Goal: Information Seeking & Learning: Learn about a topic

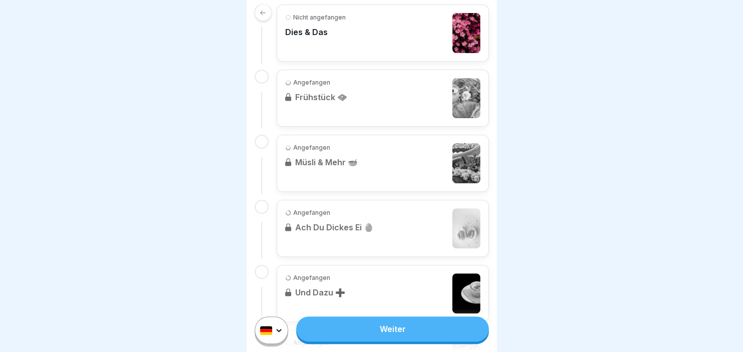
scroll to position [303, 0]
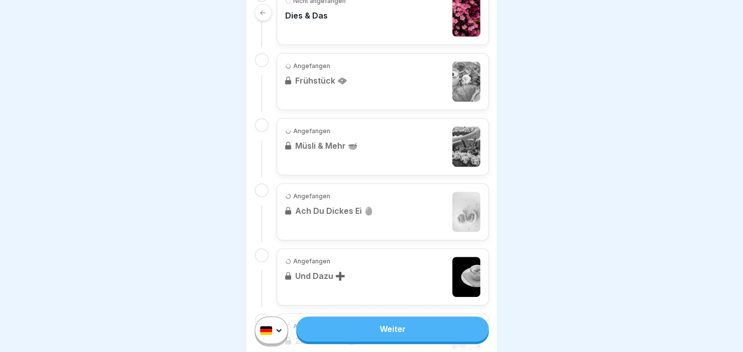
click at [404, 324] on link "Weiter" at bounding box center [392, 328] width 192 height 25
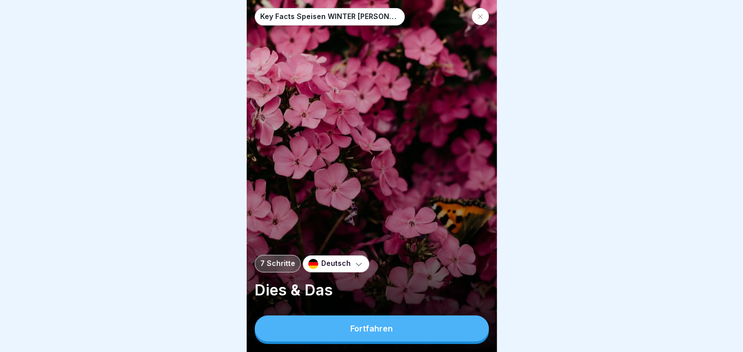
click at [404, 324] on button "Fortfahren" at bounding box center [372, 328] width 234 height 26
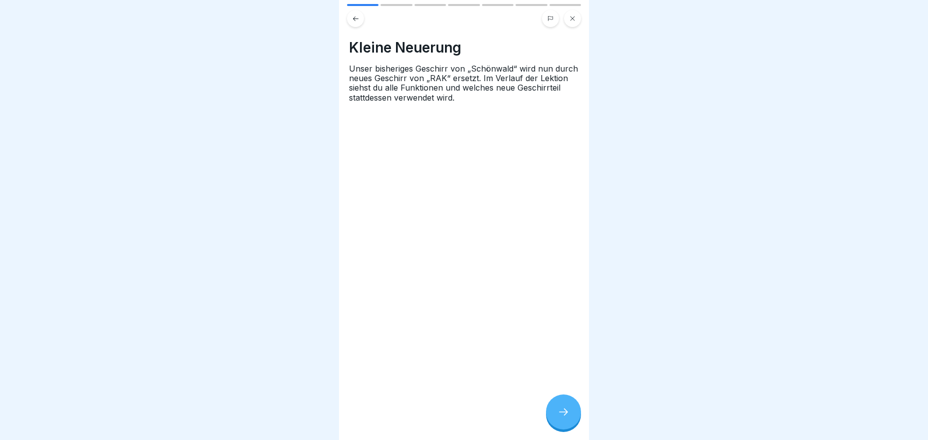
click at [572, 351] on div at bounding box center [563, 411] width 35 height 35
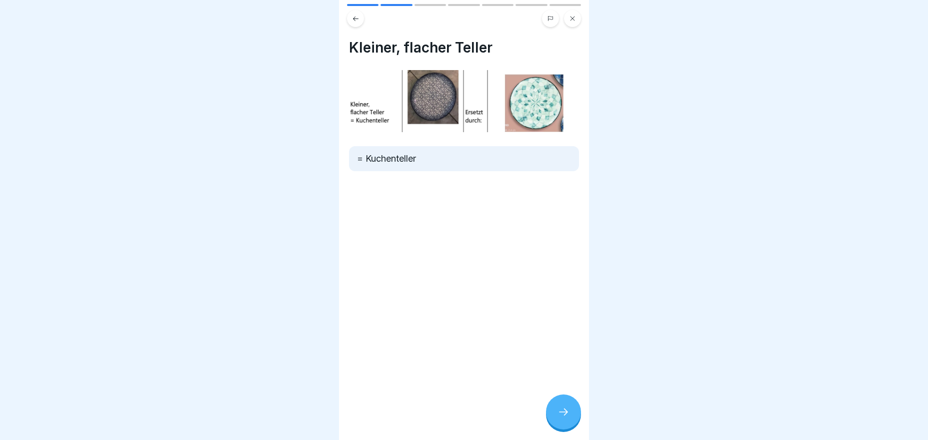
click at [572, 351] on div at bounding box center [563, 411] width 35 height 35
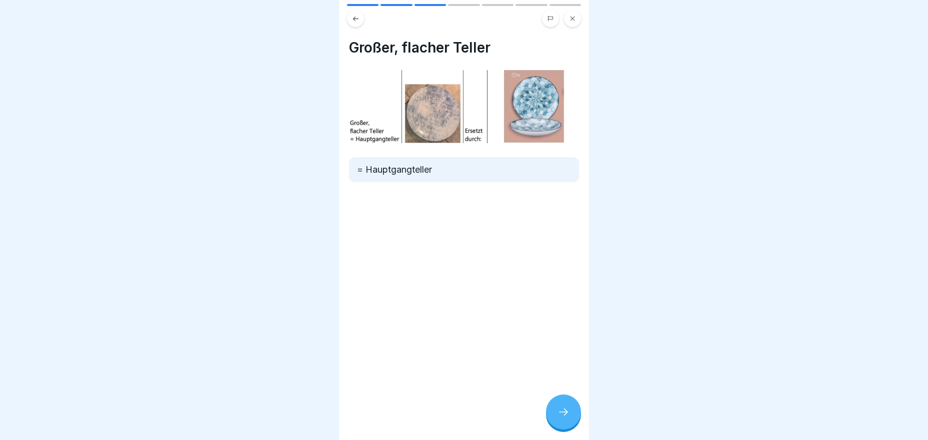
click at [572, 351] on div at bounding box center [563, 411] width 35 height 35
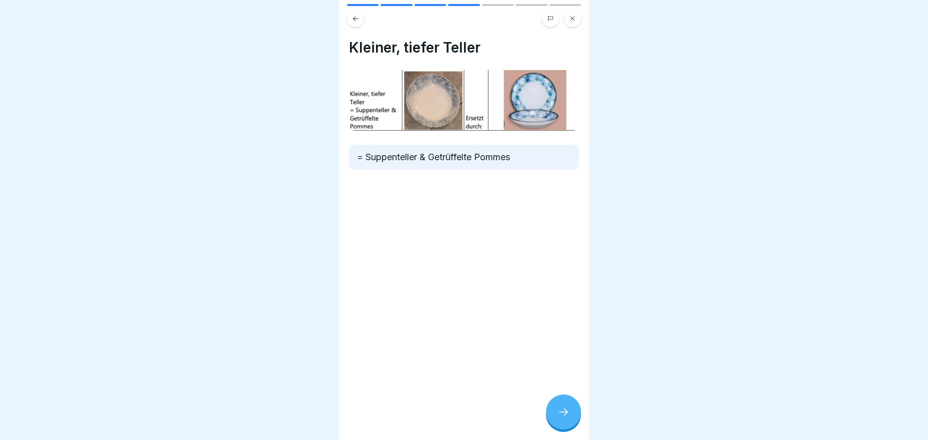
click at [572, 351] on div at bounding box center [563, 411] width 35 height 35
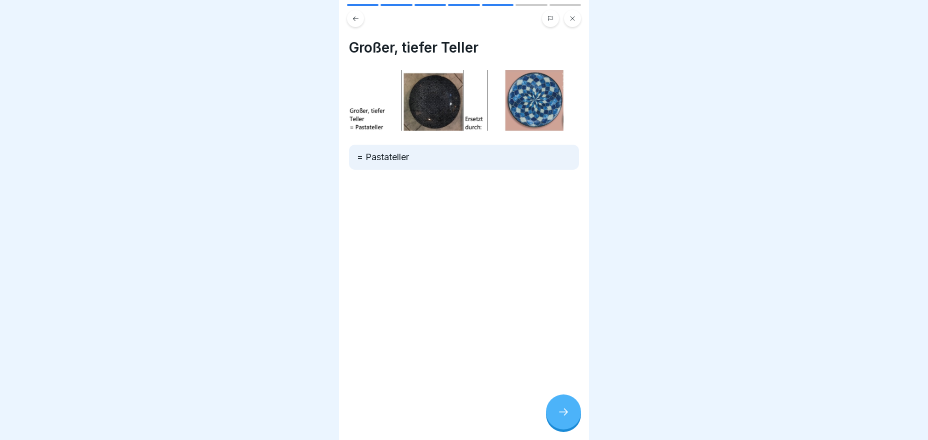
click at [572, 351] on div at bounding box center [563, 411] width 35 height 35
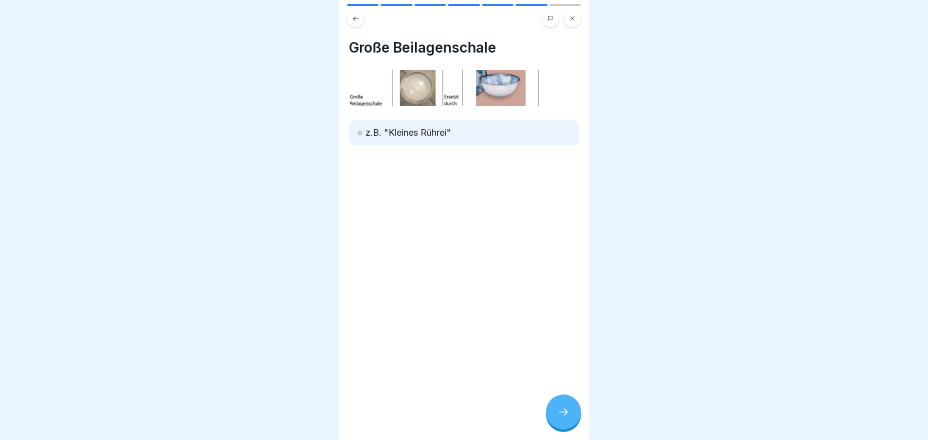
click at [572, 351] on div at bounding box center [563, 411] width 35 height 35
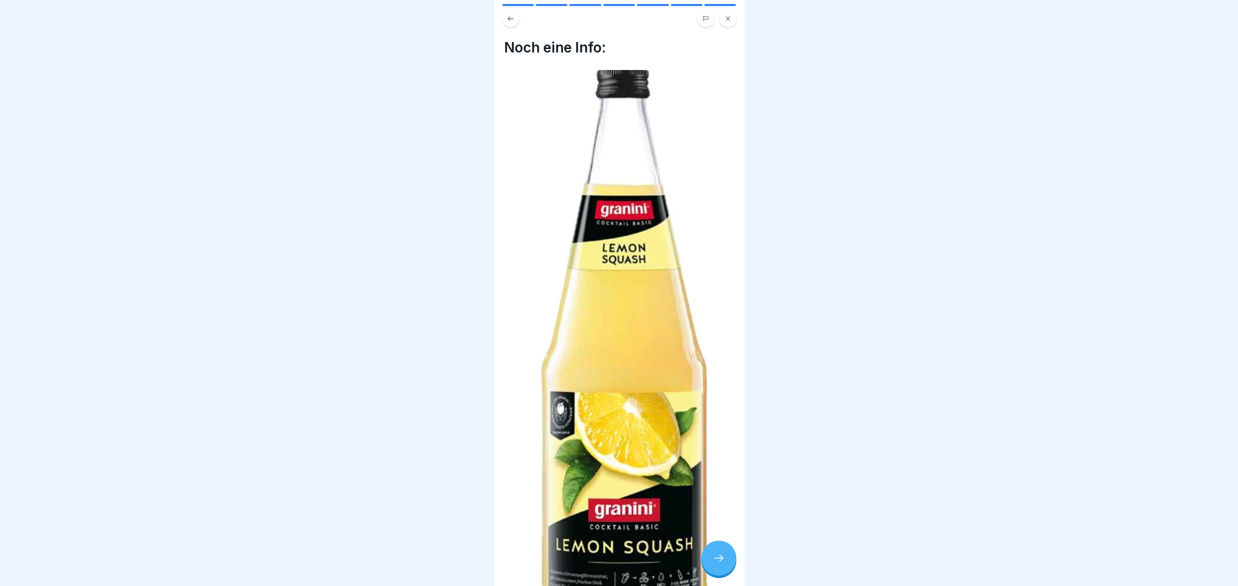
click at [715, 351] on icon at bounding box center [719, 558] width 12 height 12
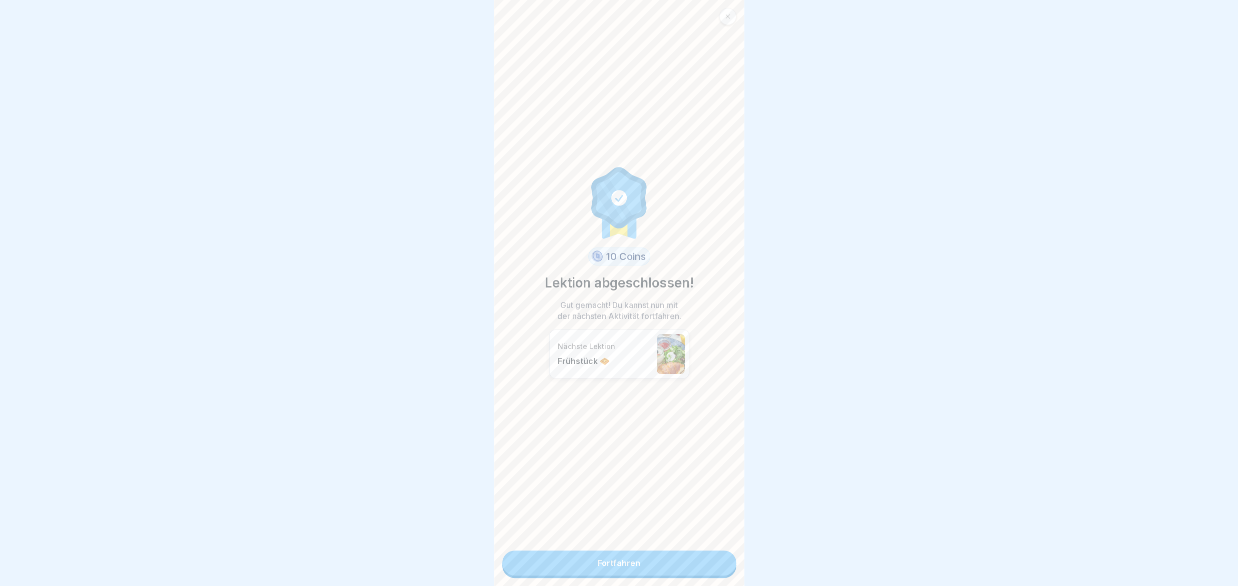
click at [716, 351] on link "Fortfahren" at bounding box center [619, 563] width 234 height 25
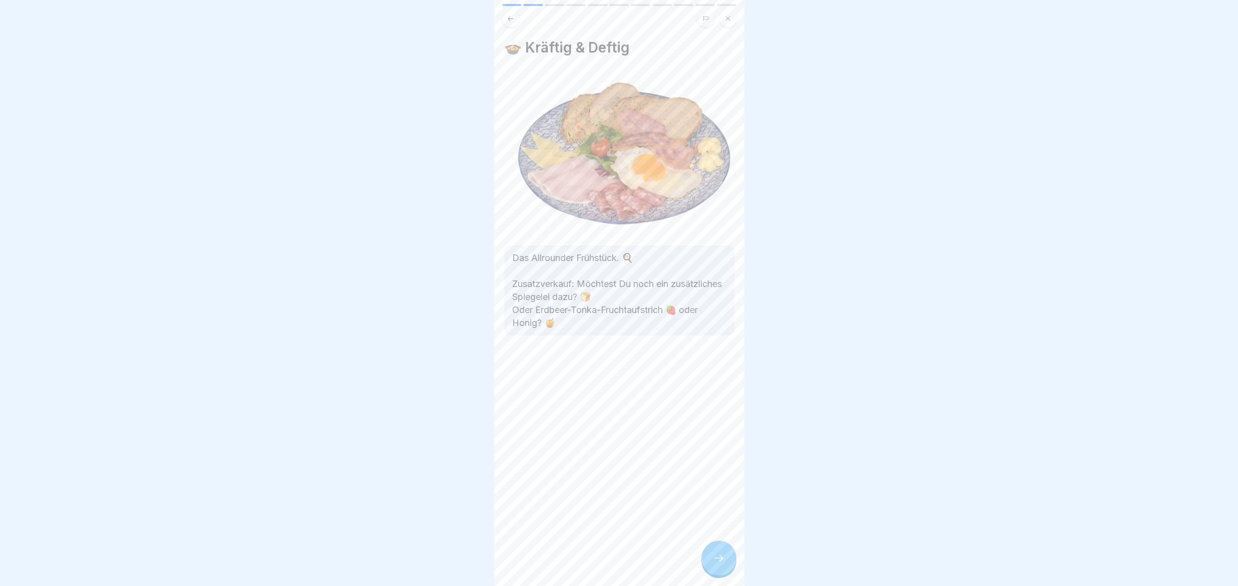
click at [718, 351] on icon at bounding box center [719, 558] width 12 height 12
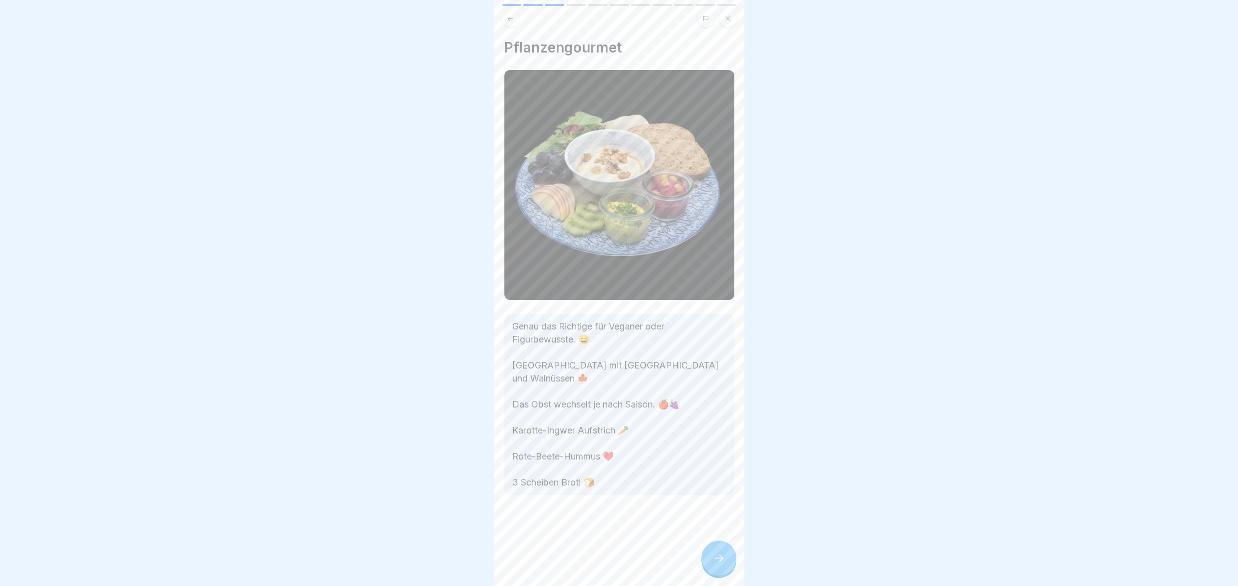
click at [718, 351] on icon at bounding box center [719, 558] width 12 height 12
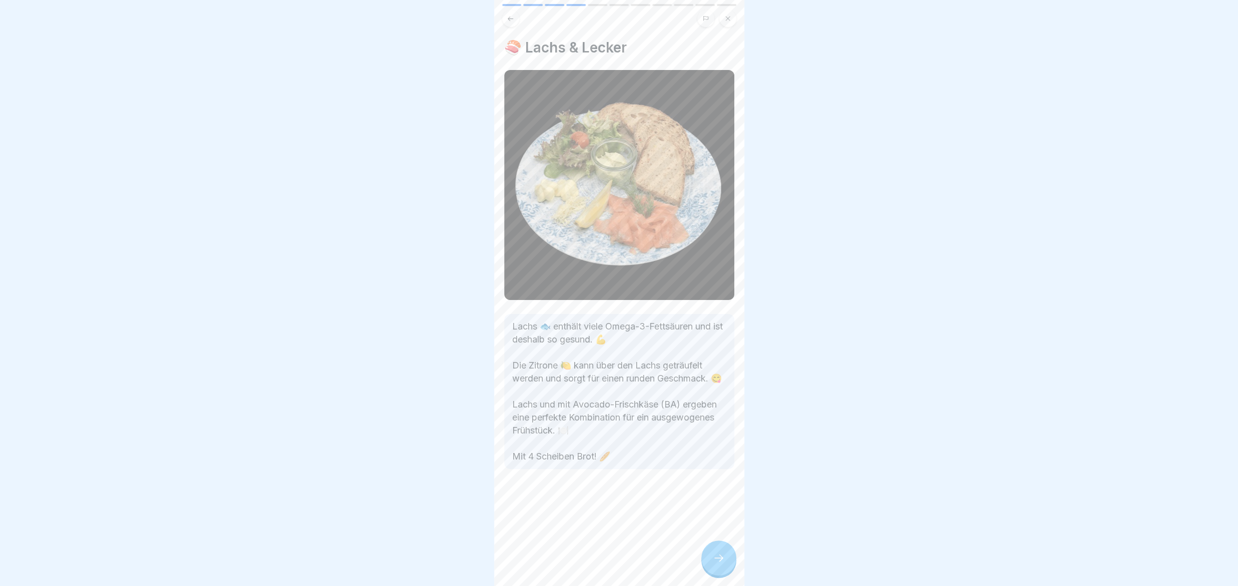
click at [718, 351] on icon at bounding box center [719, 558] width 12 height 12
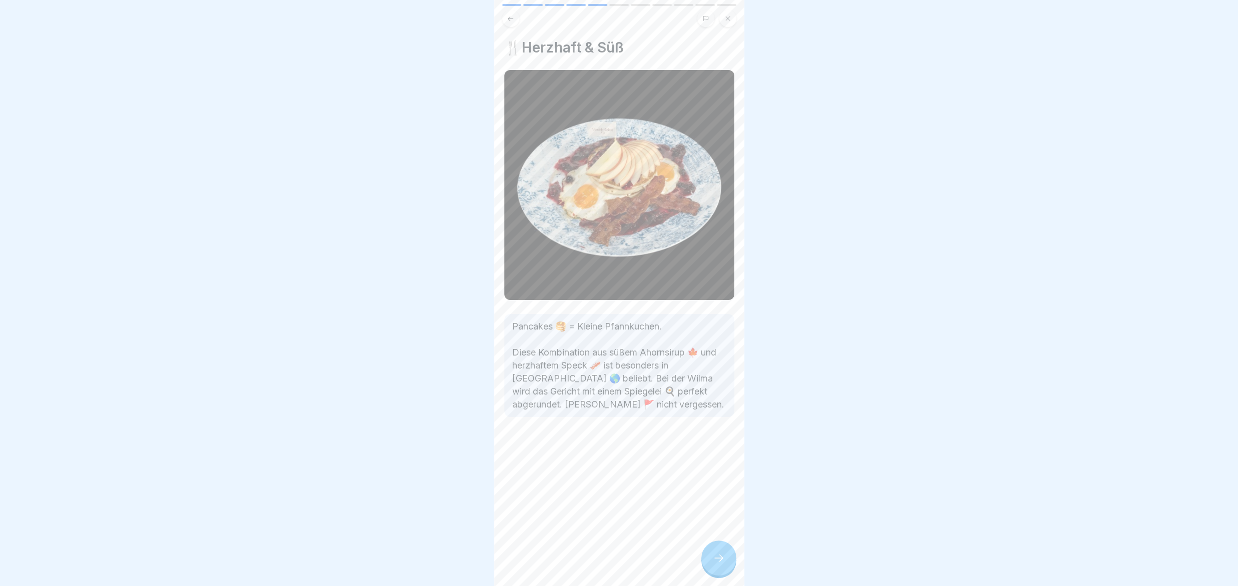
click at [718, 351] on icon at bounding box center [719, 558] width 12 height 12
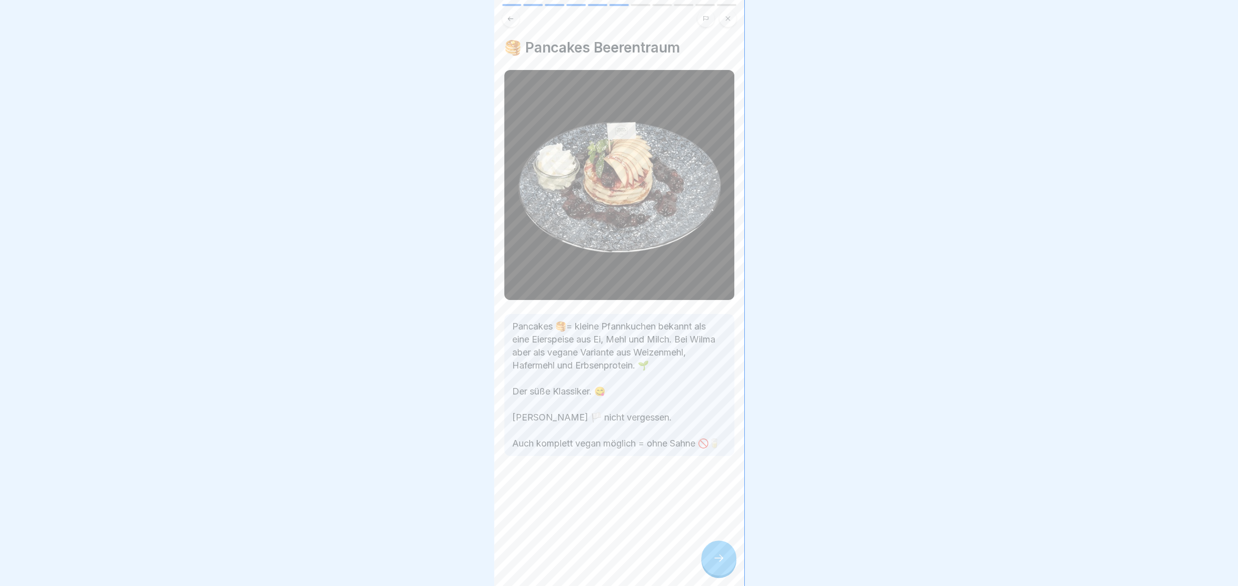
click at [718, 351] on icon at bounding box center [719, 558] width 12 height 12
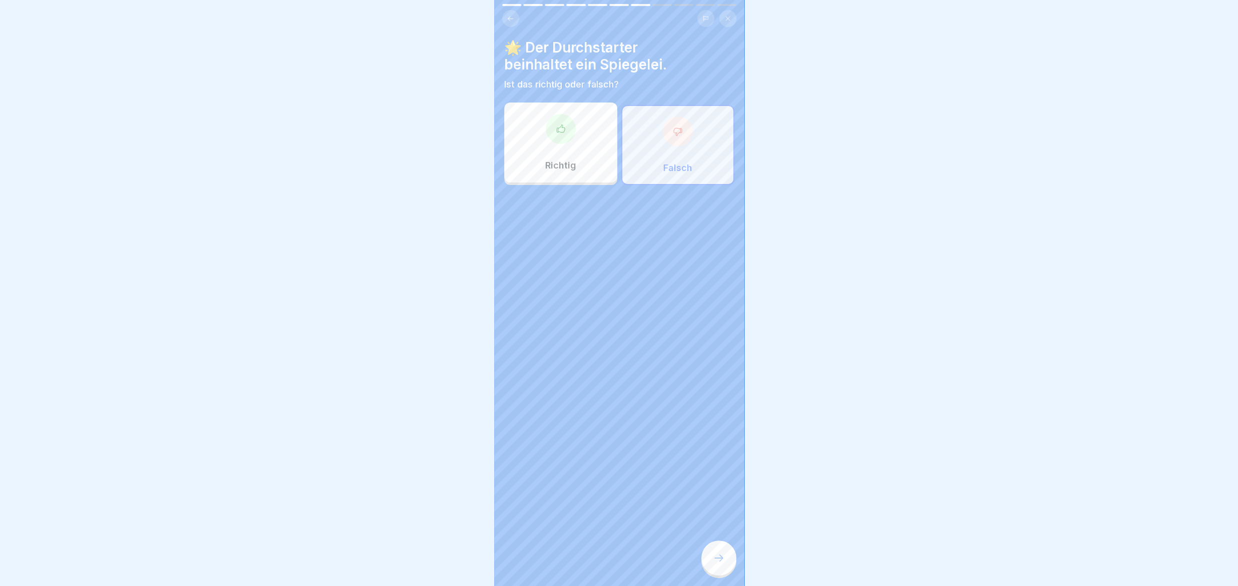
click at [660, 151] on div "Falsch" at bounding box center [677, 145] width 113 height 80
click at [714, 351] on div "Key Facts Speisen WINTER [PERSON_NAME] 🥗 11 Schritte Deutsch Frühstück 🧇 Morgen…" at bounding box center [619, 293] width 250 height 586
click at [714, 351] on div at bounding box center [718, 558] width 35 height 35
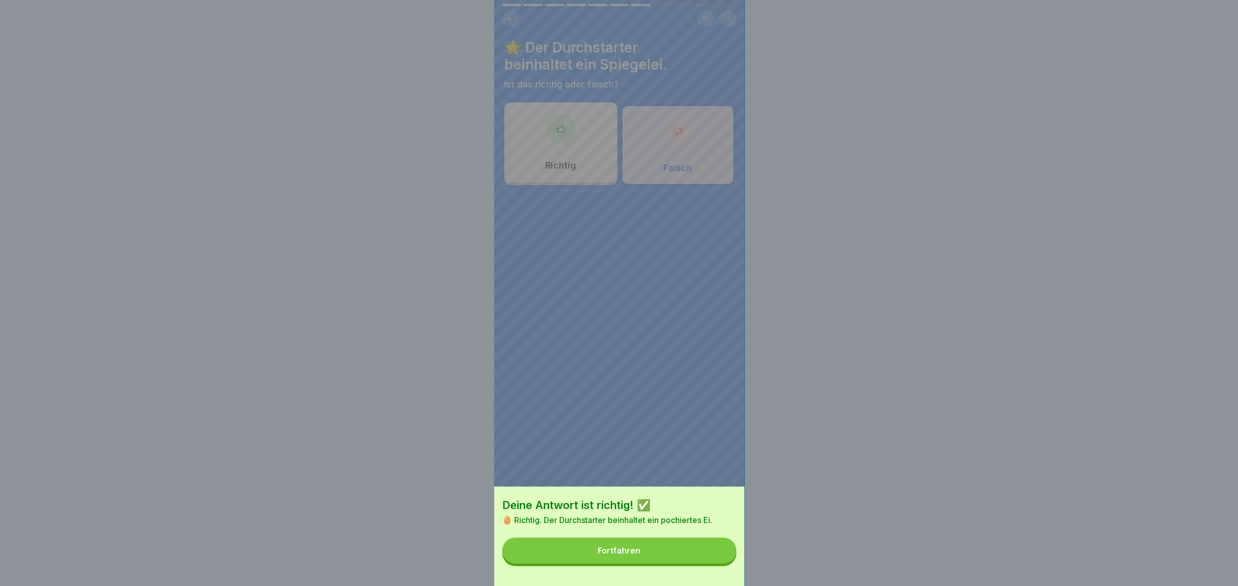
click at [708, 351] on button "Fortfahren" at bounding box center [619, 551] width 234 height 26
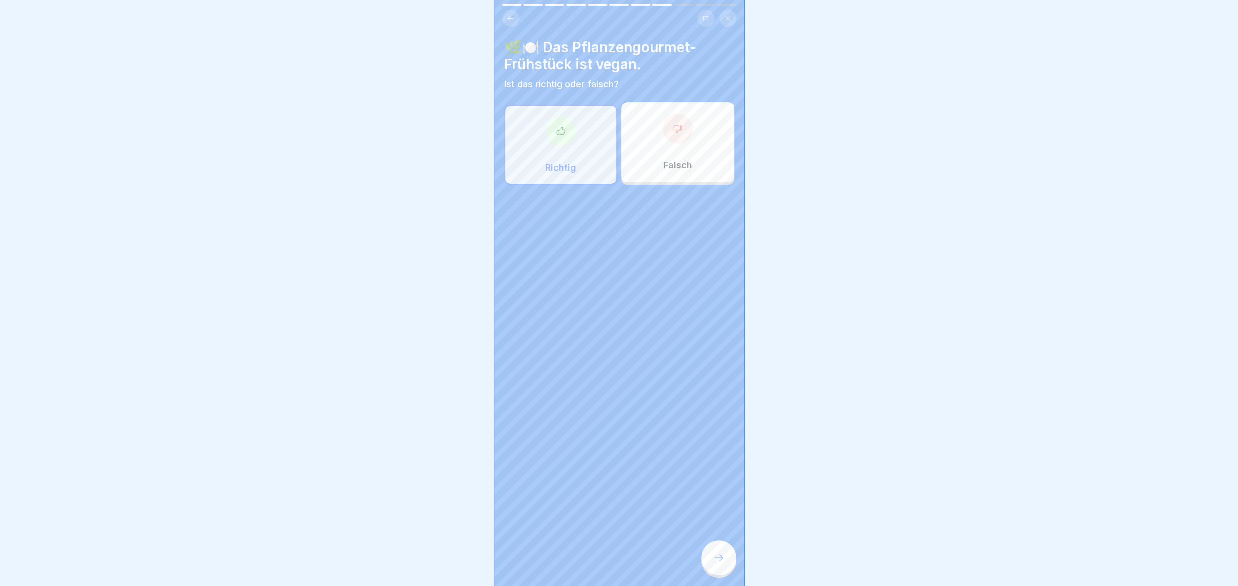
click at [708, 351] on div at bounding box center [718, 558] width 35 height 35
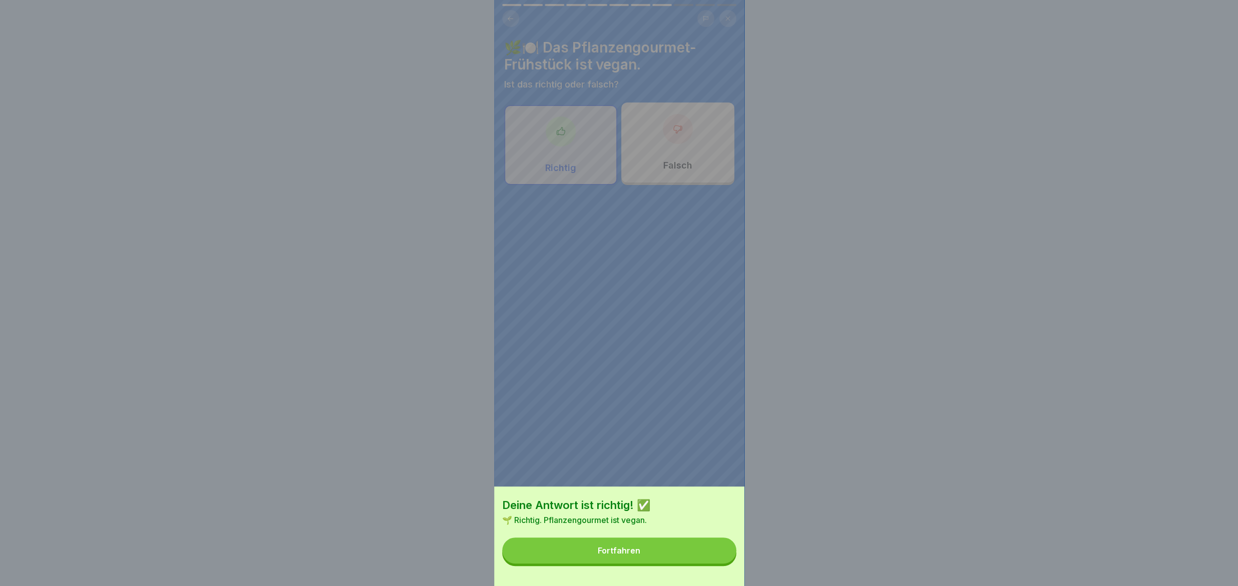
click at [708, 351] on button "Fortfahren" at bounding box center [619, 551] width 234 height 26
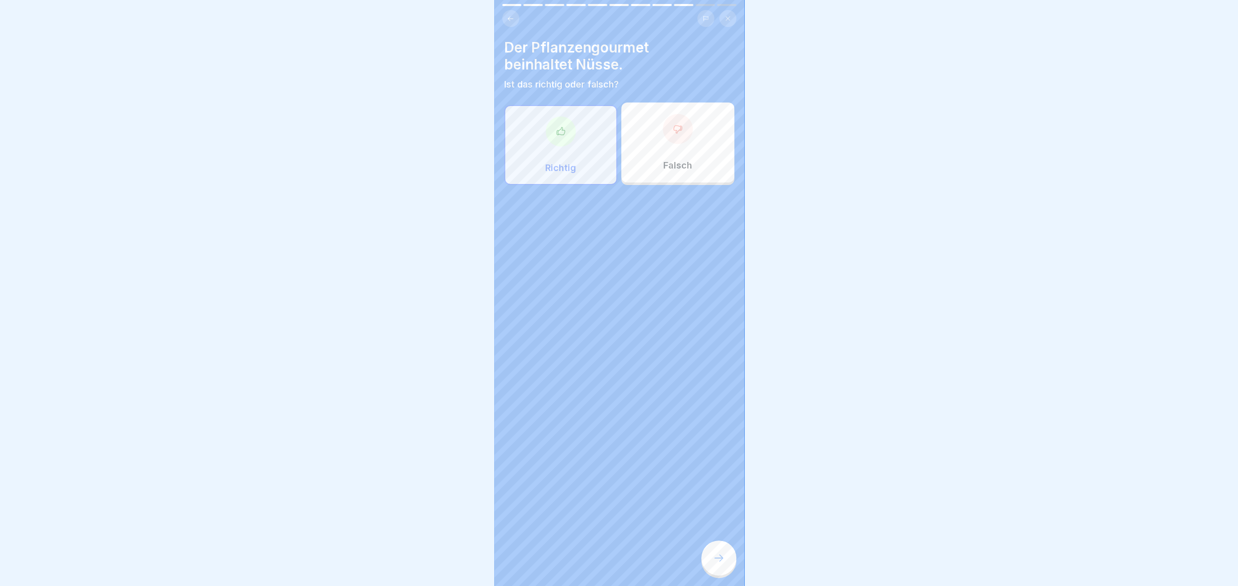
click at [708, 351] on div at bounding box center [718, 558] width 35 height 35
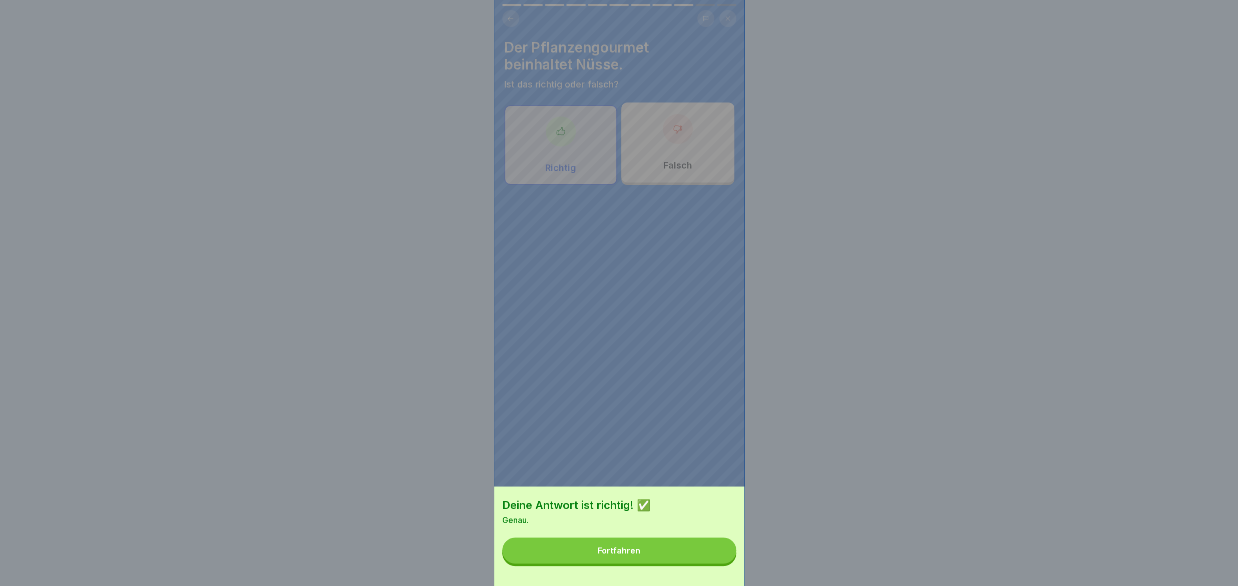
click at [708, 351] on button "Fortfahren" at bounding box center [619, 551] width 234 height 26
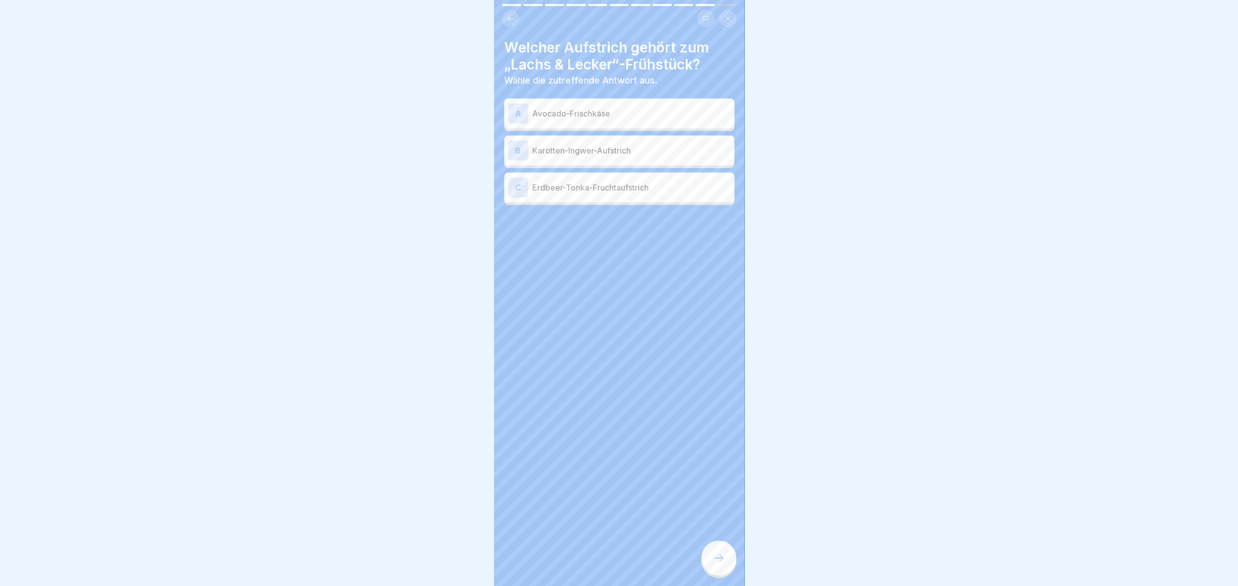
click at [708, 351] on div at bounding box center [718, 558] width 35 height 35
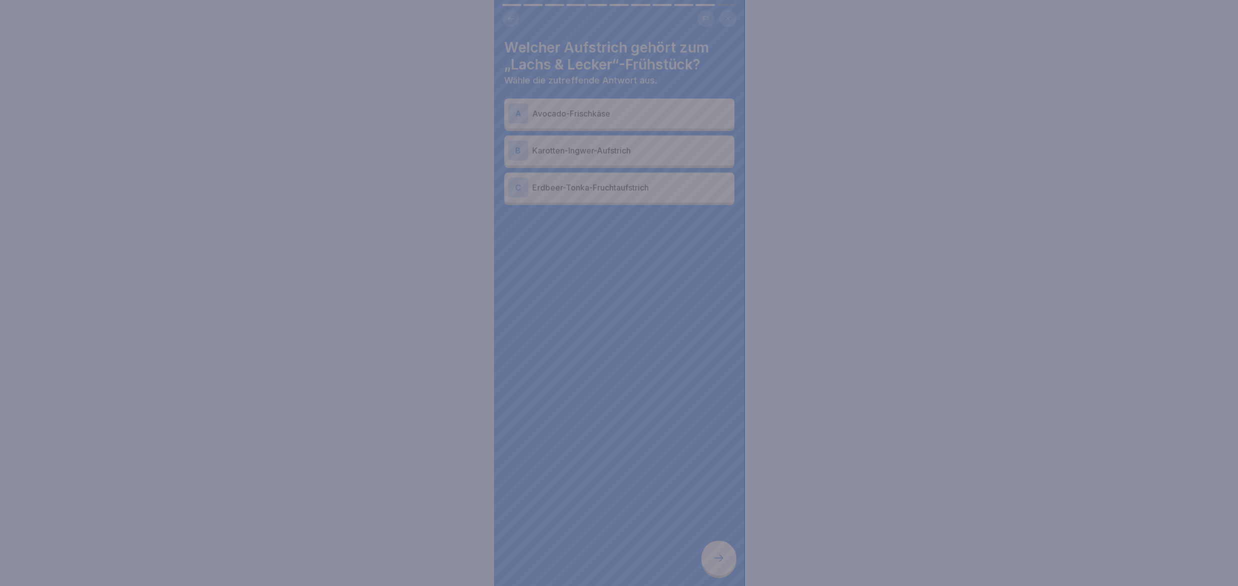
click at [708, 351] on div at bounding box center [619, 293] width 1238 height 586
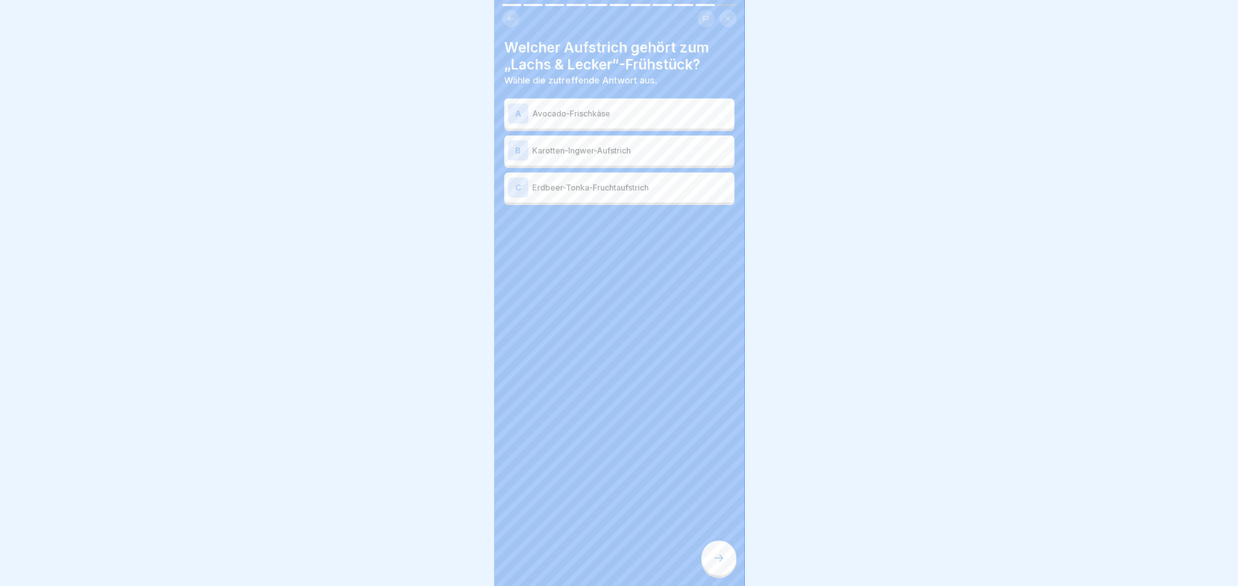
click at [708, 351] on div at bounding box center [718, 558] width 35 height 35
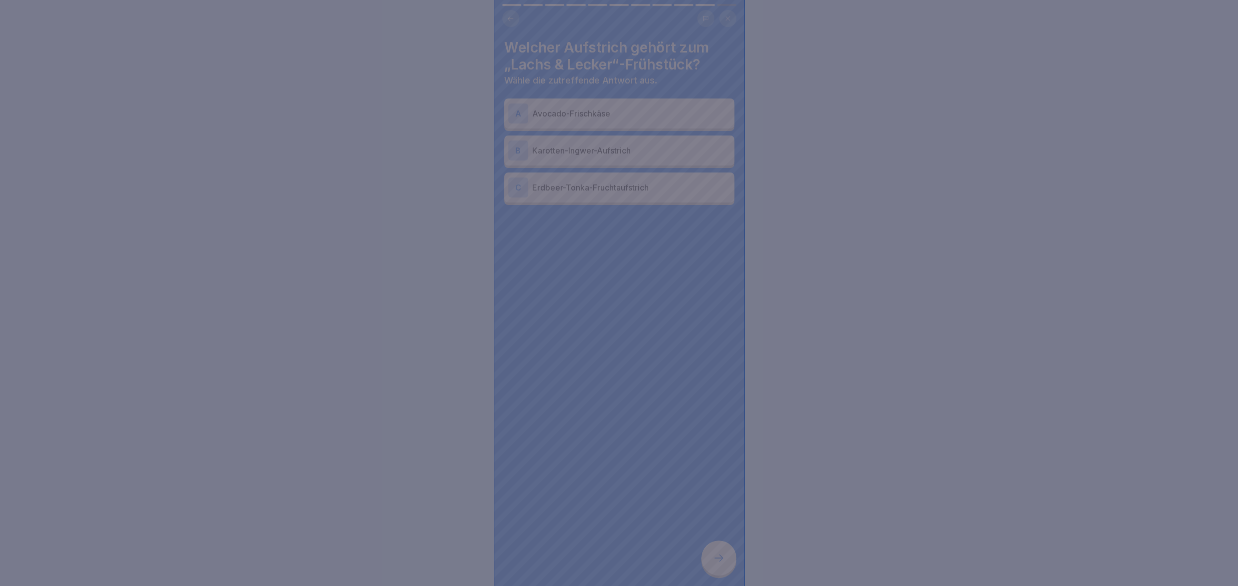
click at [708, 351] on div at bounding box center [619, 293] width 1238 height 586
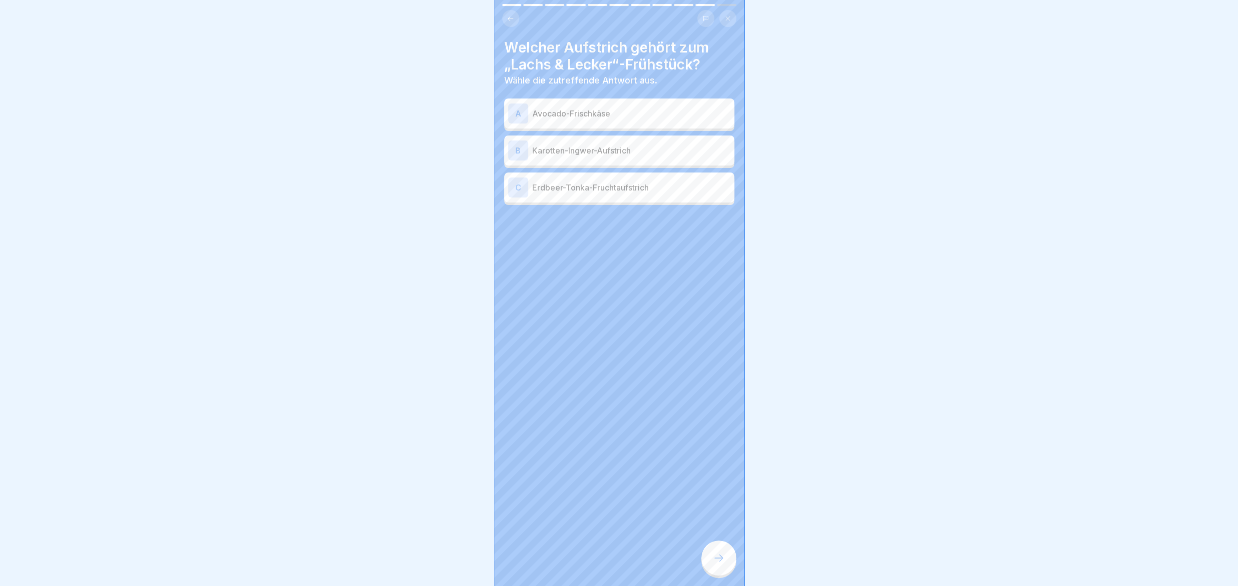
click at [560, 154] on p "Karotten-Ingwer-Aufstrich" at bounding box center [631, 151] width 198 height 12
click at [726, 351] on div at bounding box center [718, 558] width 35 height 35
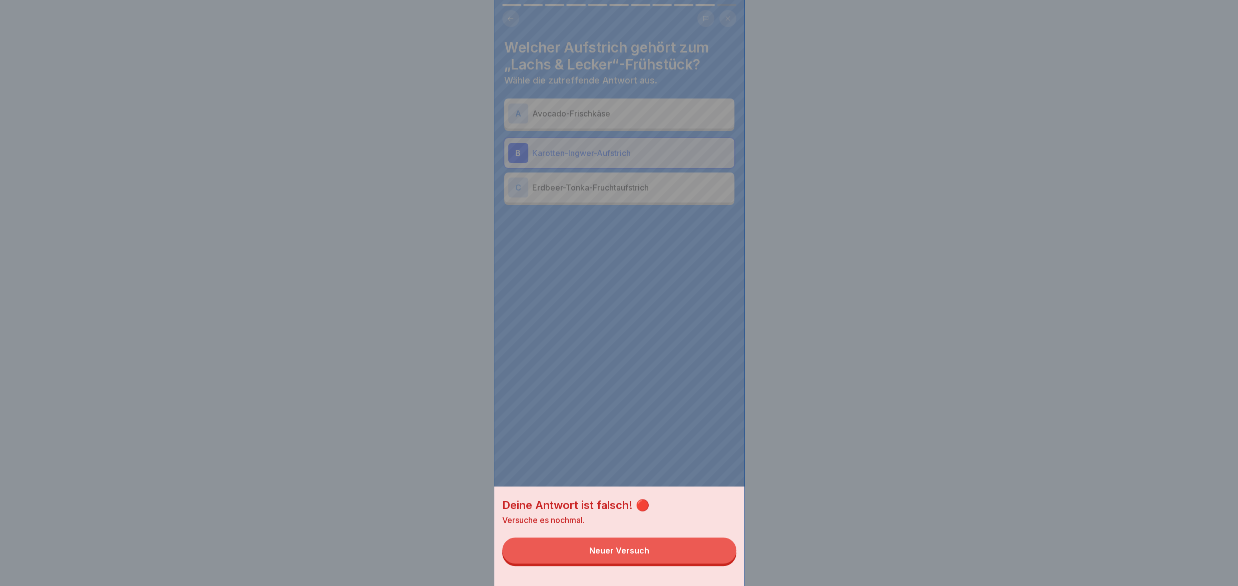
click at [726, 351] on button "Neuer Versuch" at bounding box center [619, 551] width 234 height 26
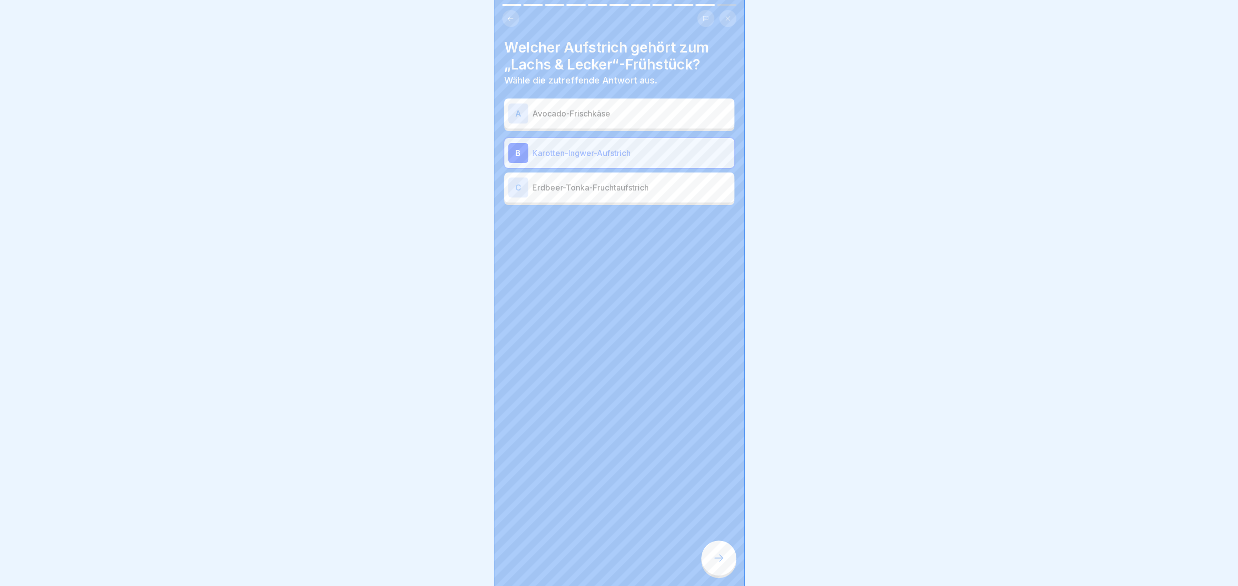
click at [568, 115] on p "Avocado-Frischkäse" at bounding box center [631, 114] width 198 height 12
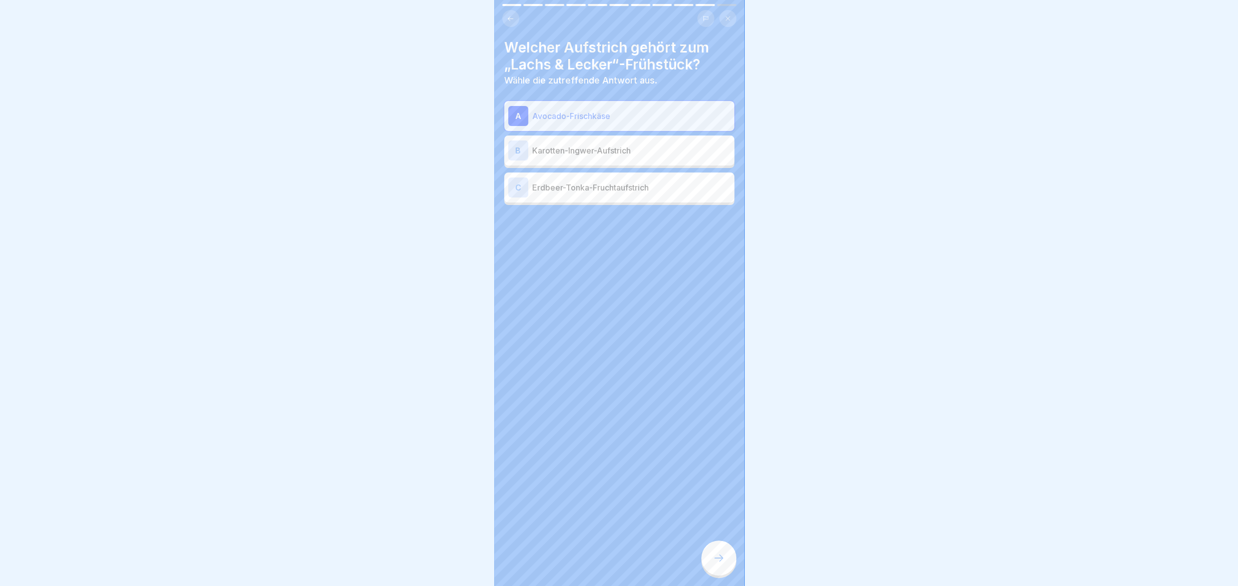
click at [719, 351] on div at bounding box center [718, 558] width 35 height 35
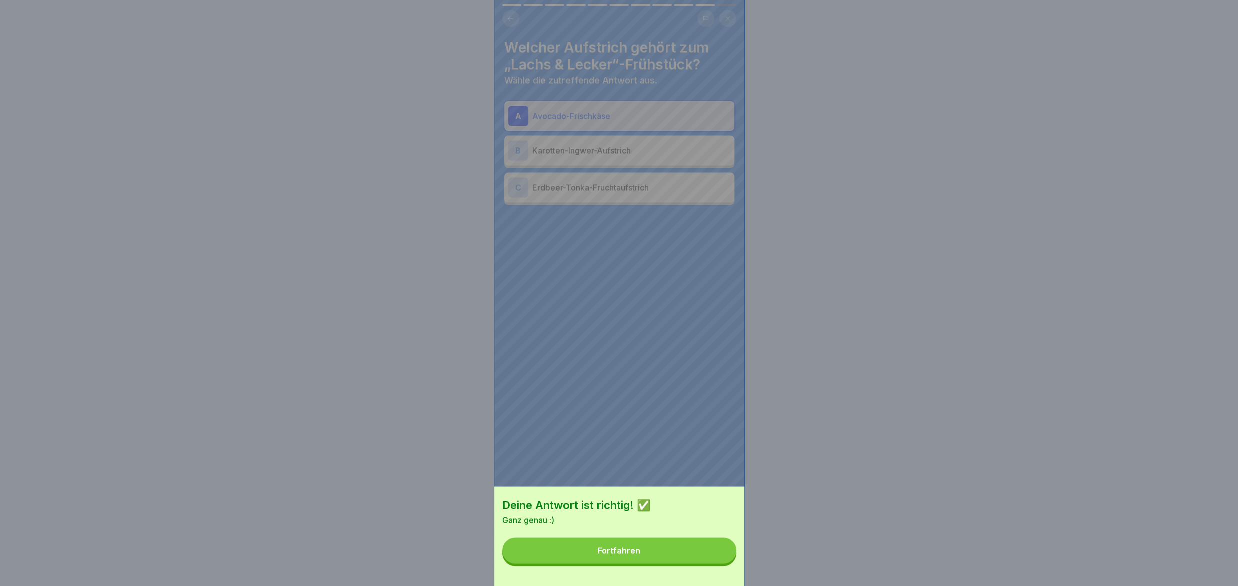
click at [719, 351] on button "Fortfahren" at bounding box center [619, 551] width 234 height 26
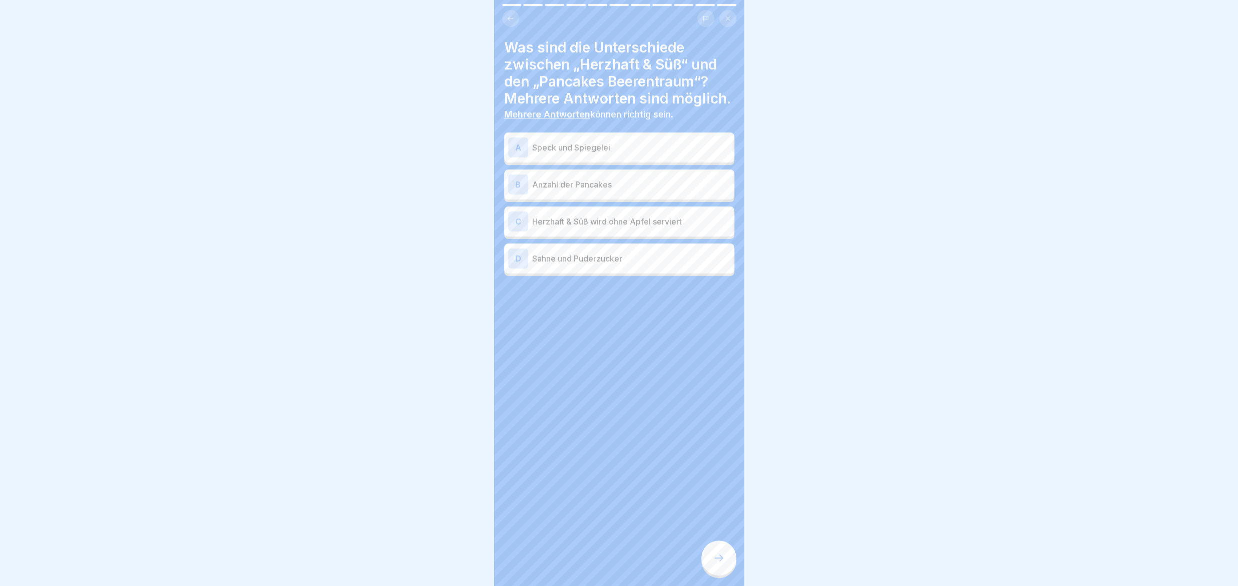
click at [535, 149] on p "Speck und Spiegelei" at bounding box center [631, 148] width 198 height 12
click at [719, 351] on icon at bounding box center [719, 558] width 12 height 12
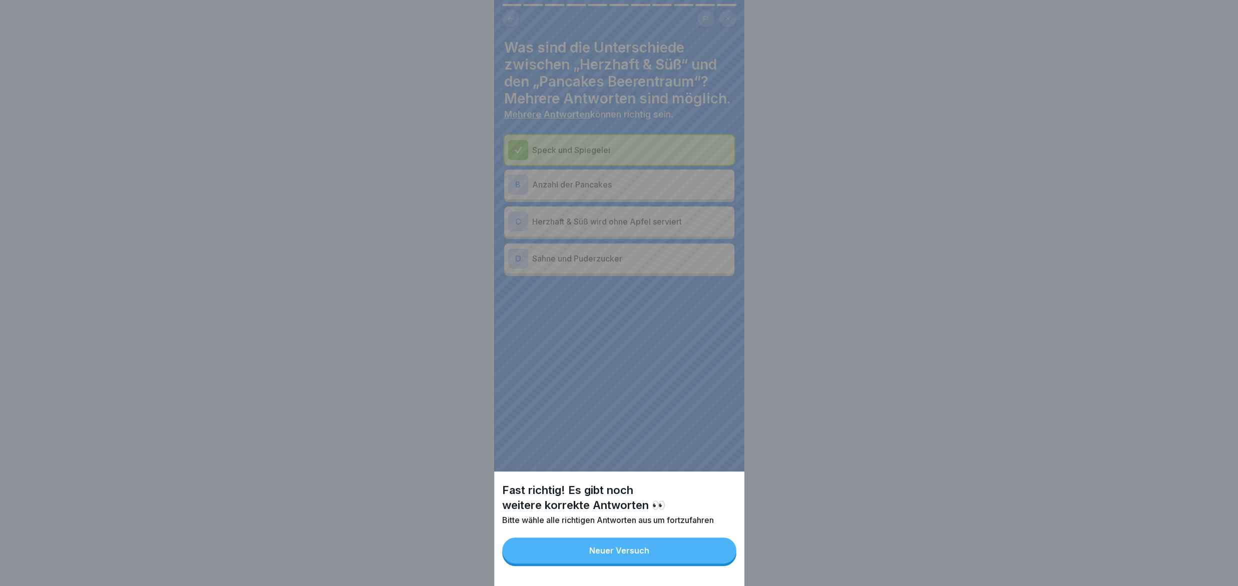
click at [719, 351] on button "Neuer Versuch" at bounding box center [619, 551] width 234 height 26
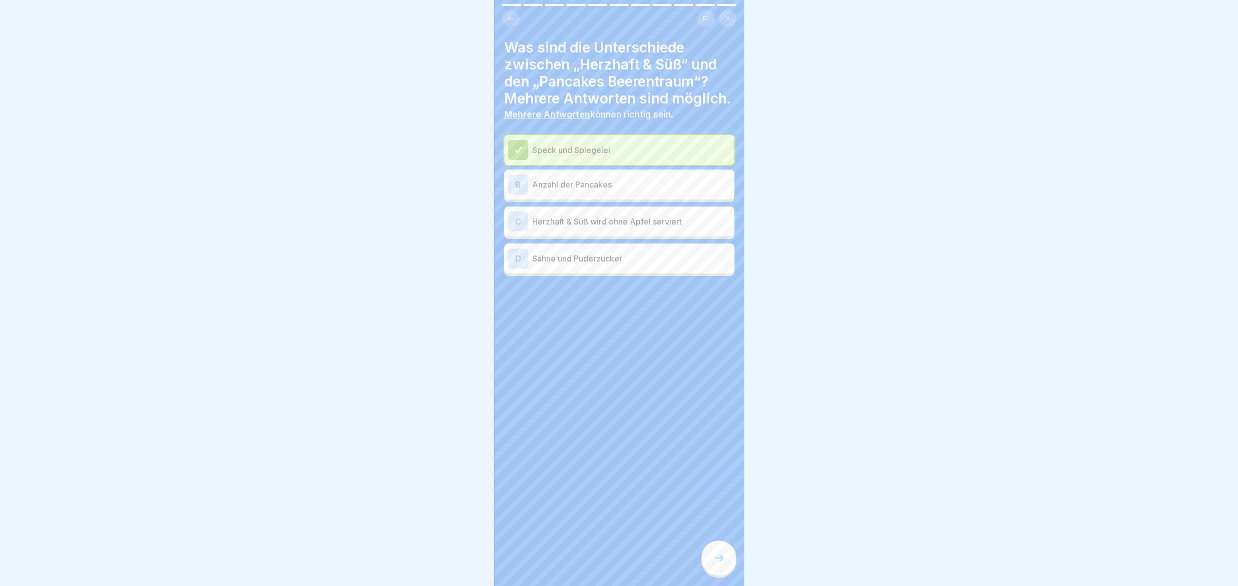
click at [567, 220] on p "Herzhaft & Süß wird ohne Apfel serviert" at bounding box center [631, 222] width 198 height 12
click at [567, 220] on p "Herzhaft & Süß wird ohne Apfel serviert" at bounding box center [631, 224] width 198 height 12
click at [558, 253] on p "Sahne und Puderzucker" at bounding box center [631, 259] width 198 height 12
click at [730, 351] on div at bounding box center [718, 558] width 35 height 35
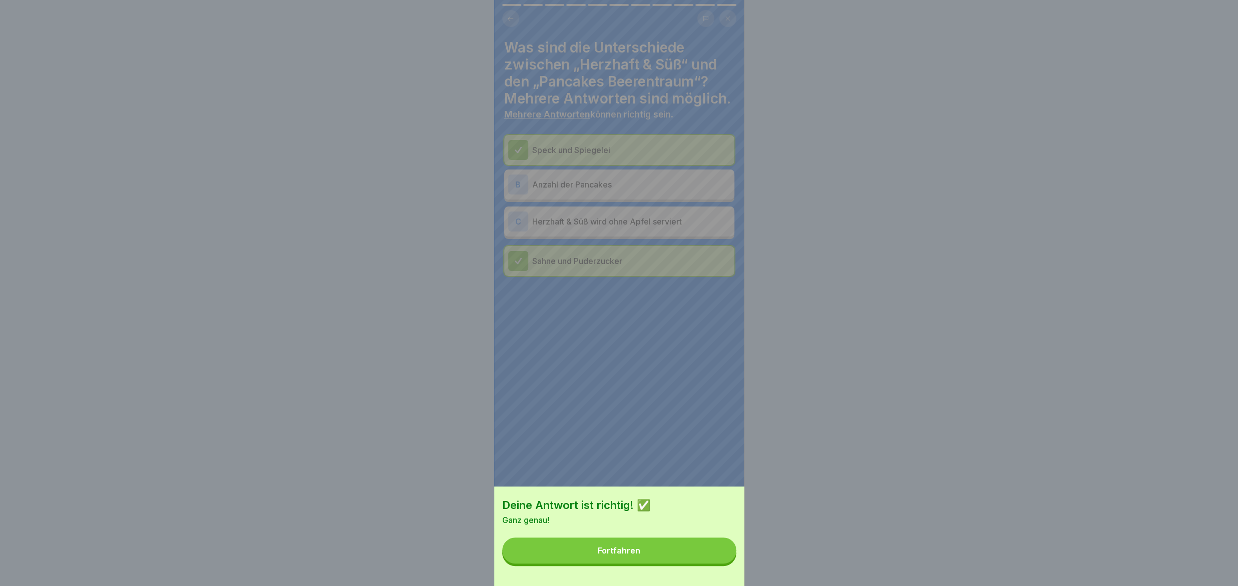
click at [730, 351] on button "Fortfahren" at bounding box center [619, 551] width 234 height 26
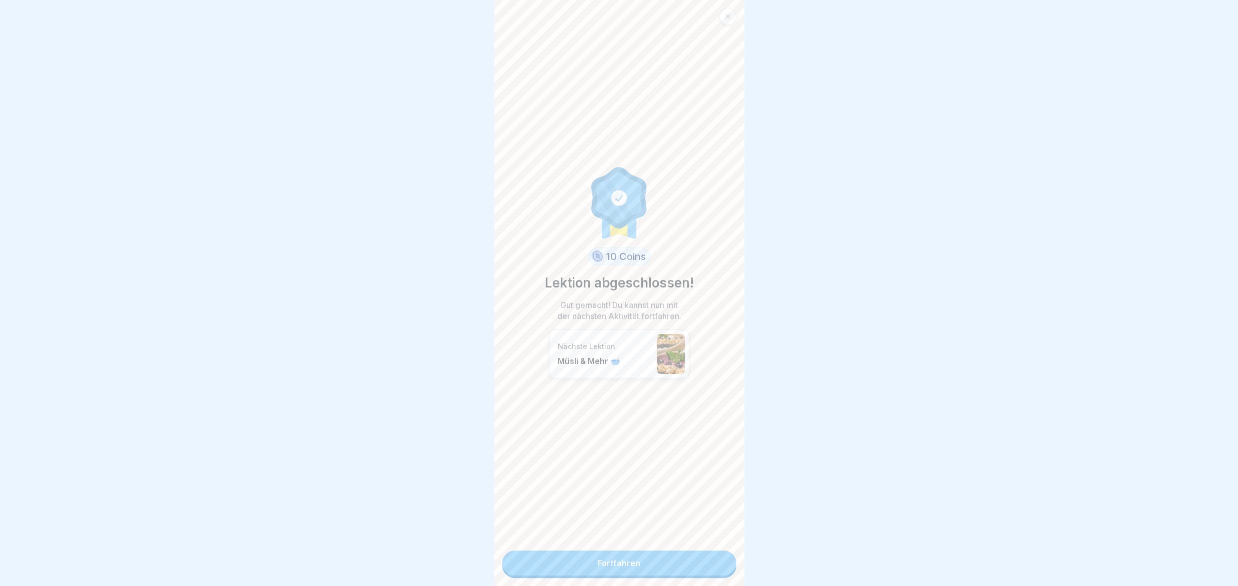
click at [730, 351] on link "Fortfahren" at bounding box center [619, 563] width 234 height 25
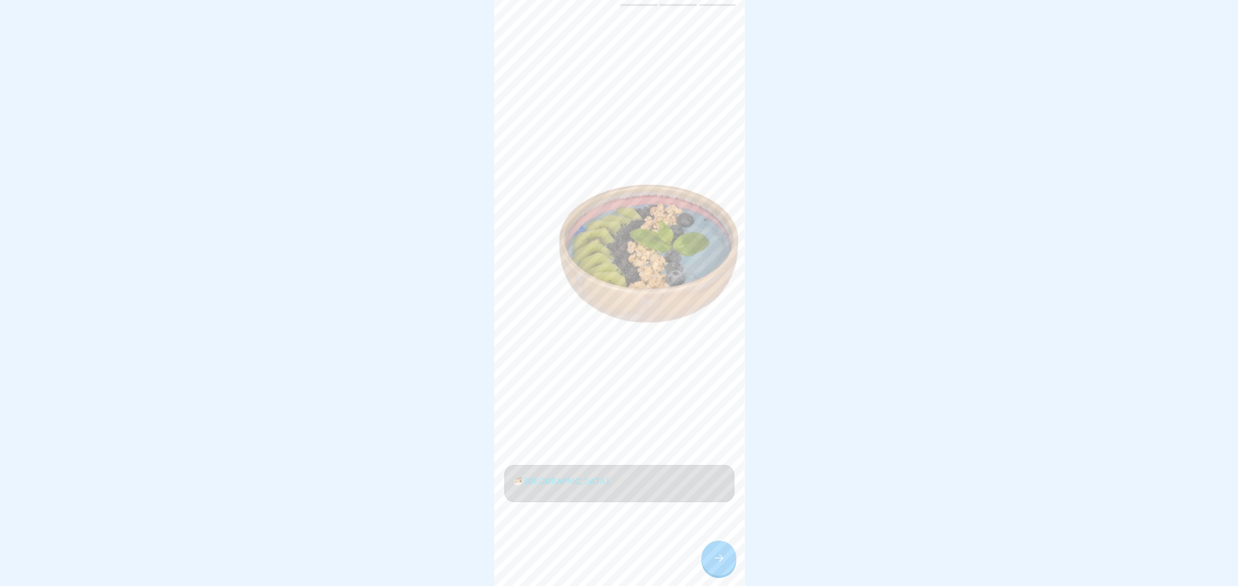
click at [721, 351] on div at bounding box center [718, 558] width 35 height 35
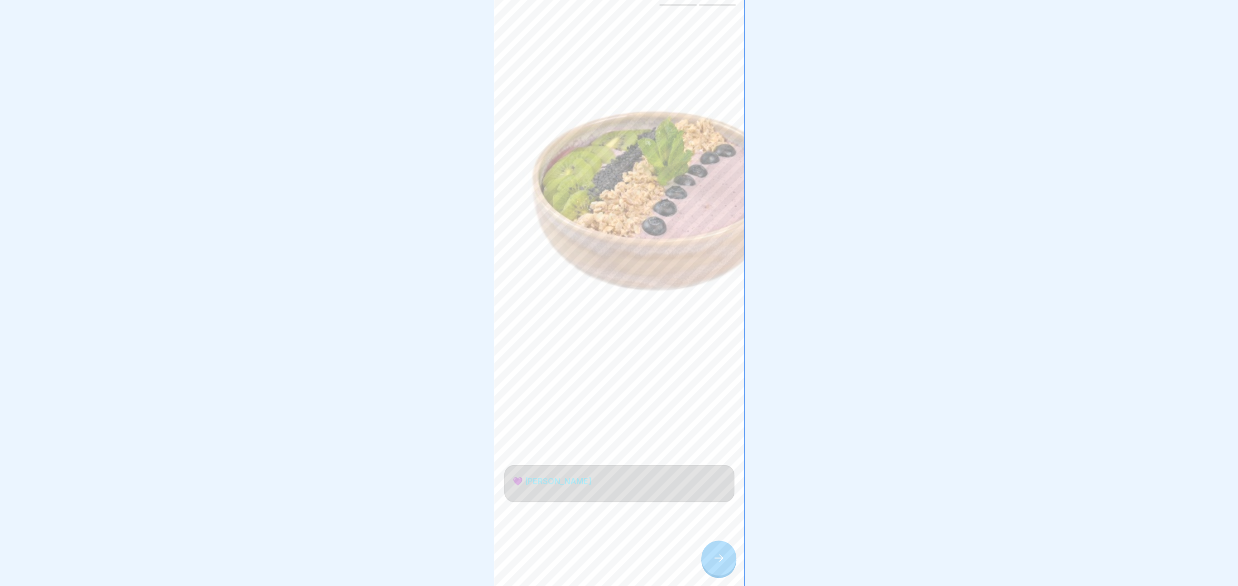
click at [721, 351] on div at bounding box center [718, 558] width 35 height 35
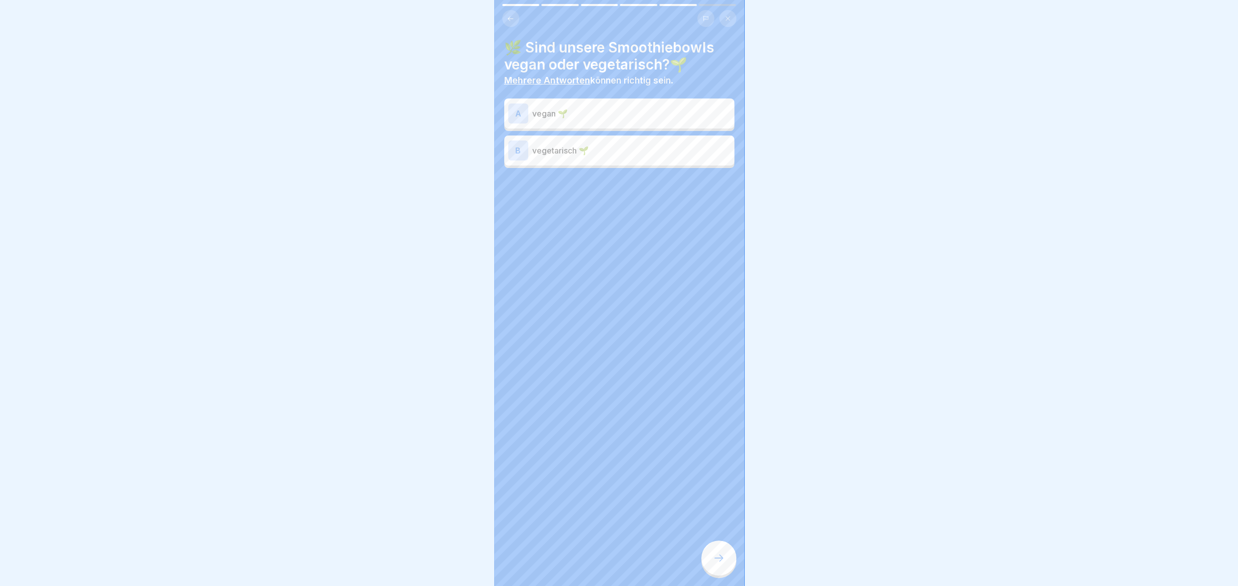
click at [721, 351] on div at bounding box center [718, 558] width 35 height 35
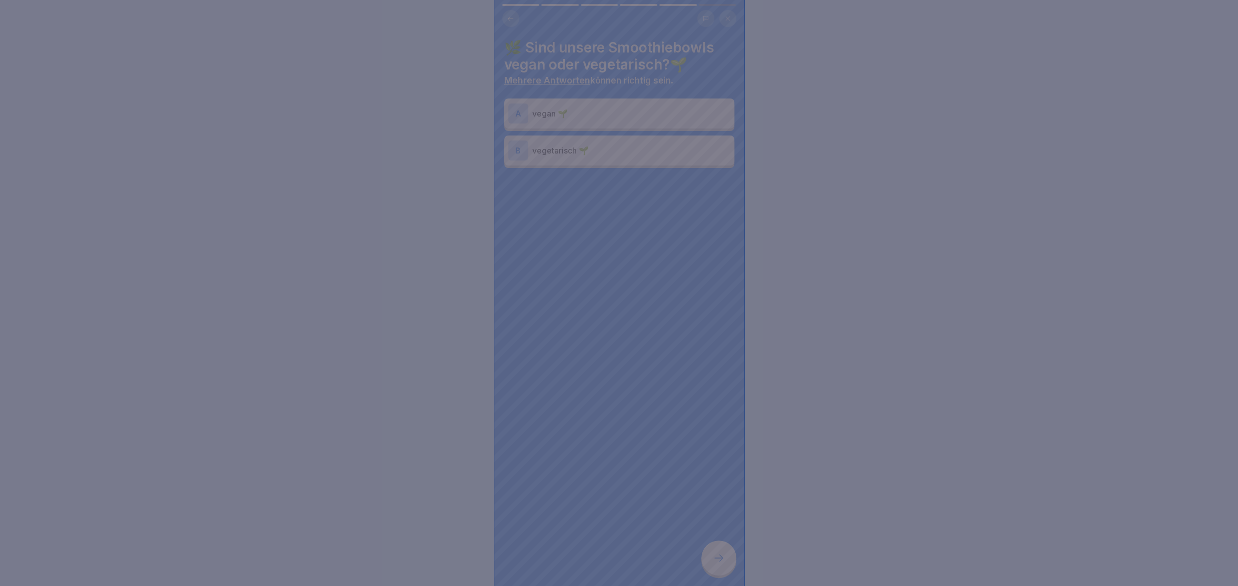
click at [721, 351] on div at bounding box center [619, 293] width 1238 height 586
